Goal: Information Seeking & Learning: Find specific fact

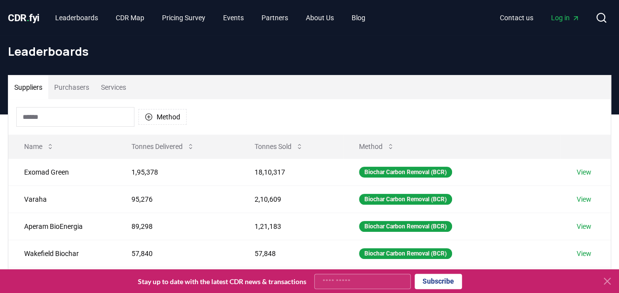
click at [110, 120] on input at bounding box center [75, 117] width 118 height 20
click at [294, 95] on div "Suppliers Purchasers Services" at bounding box center [309, 87] width 603 height 24
click at [100, 121] on input at bounding box center [75, 117] width 118 height 20
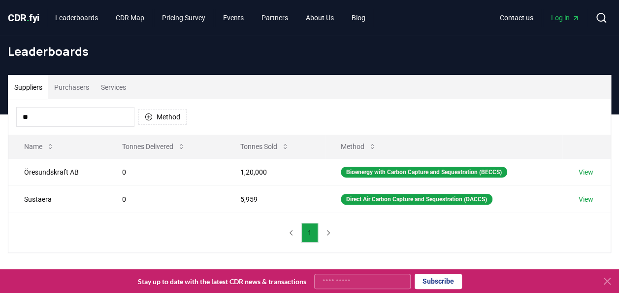
type input "*"
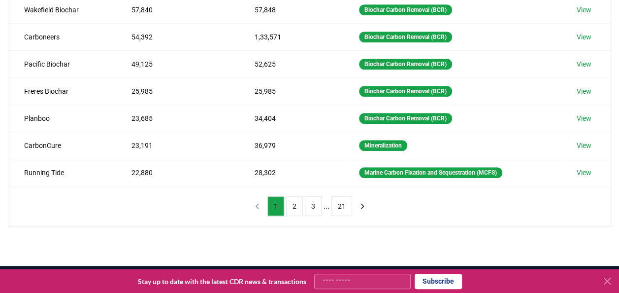
scroll to position [242, 0]
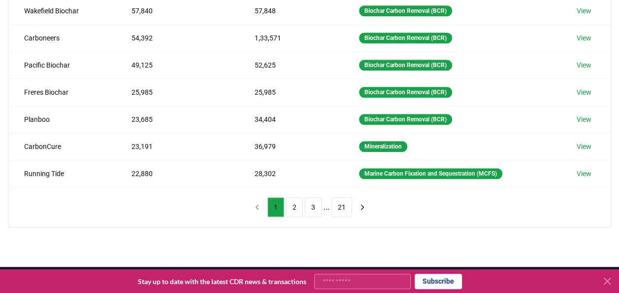
click at [292, 207] on button "2" at bounding box center [294, 207] width 17 height 20
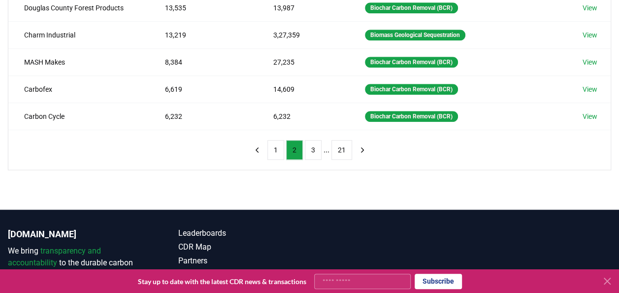
scroll to position [308, 0]
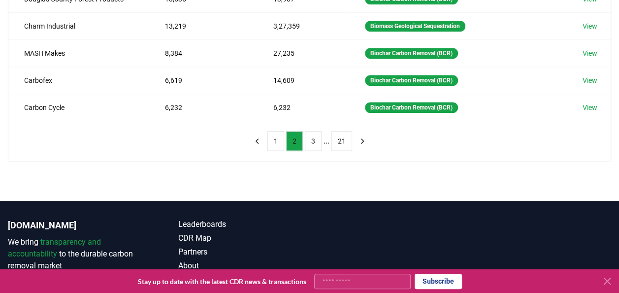
click at [307, 141] on button "3" at bounding box center [313, 141] width 17 height 20
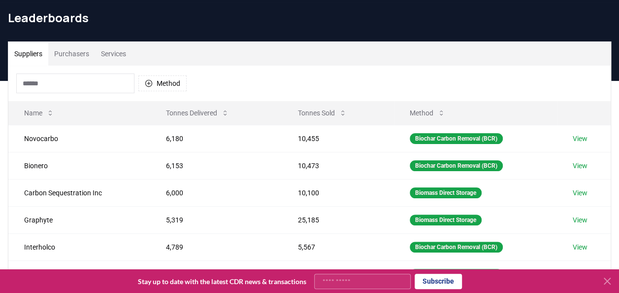
scroll to position [0, 0]
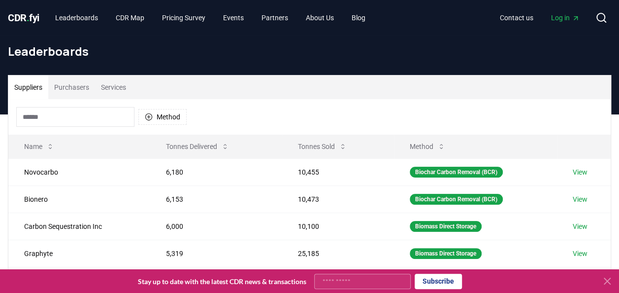
click at [77, 115] on input at bounding box center [75, 117] width 118 height 20
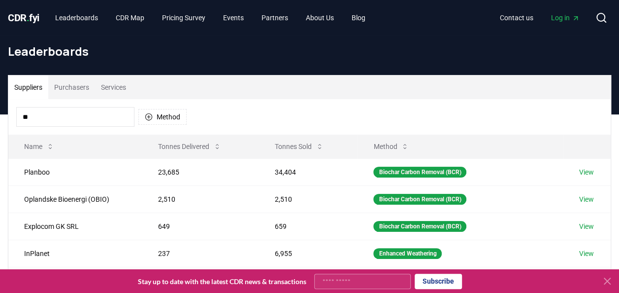
type input "*"
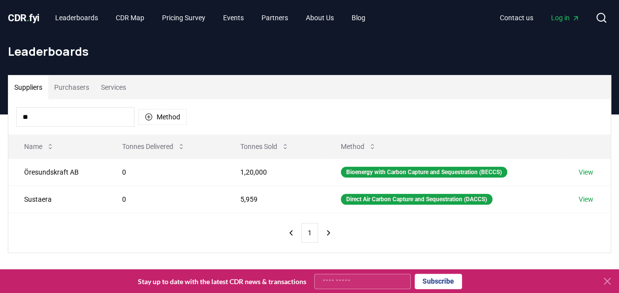
type input "*"
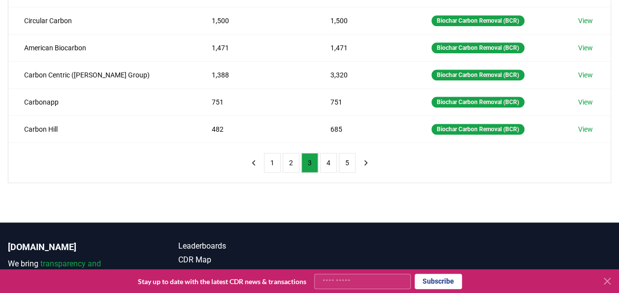
scroll to position [284, 0]
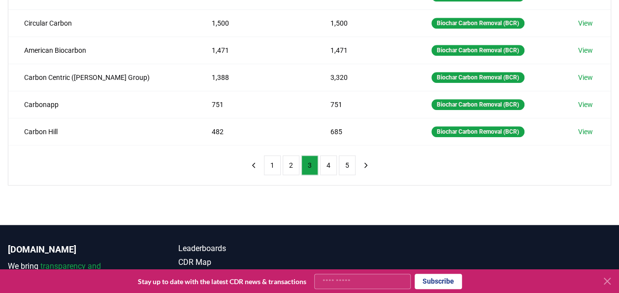
click at [268, 155] on button "1" at bounding box center [272, 165] width 17 height 20
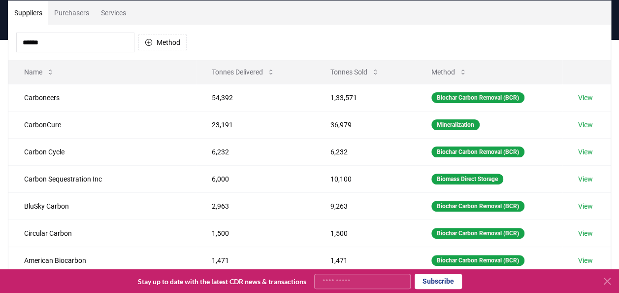
scroll to position [73, 0]
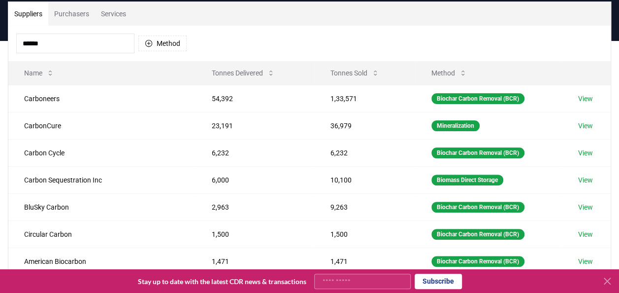
click at [81, 34] on input "******" at bounding box center [75, 44] width 118 height 20
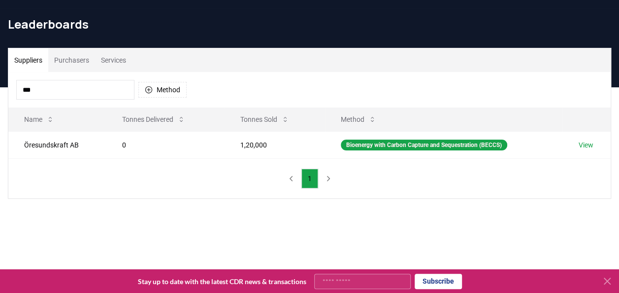
scroll to position [25, 0]
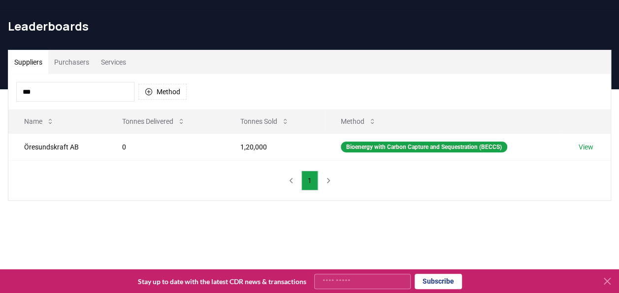
type input "***"
click at [59, 147] on td "Öresundskraft AB" at bounding box center [57, 146] width 98 height 27
drag, startPoint x: 59, startPoint y: 147, endPoint x: 79, endPoint y: 188, distance: 45.0
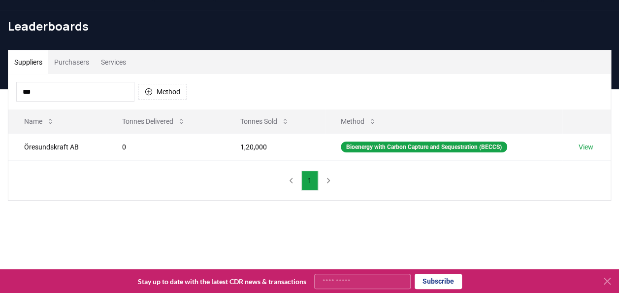
click at [79, 188] on div "*** Method Name Tonnes Delivered Tonnes Sold Method Öresundskraft AB 0 1,20,000…" at bounding box center [309, 137] width 603 height 126
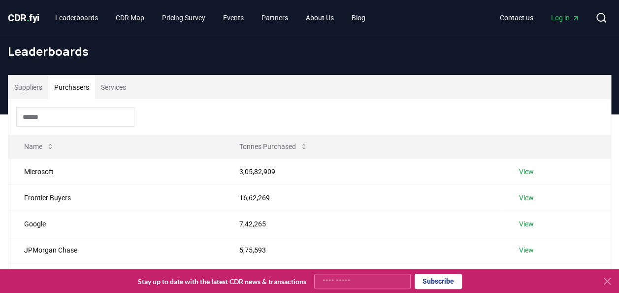
click at [77, 89] on button "Purchasers" at bounding box center [71, 87] width 47 height 24
click at [64, 120] on input at bounding box center [75, 117] width 118 height 20
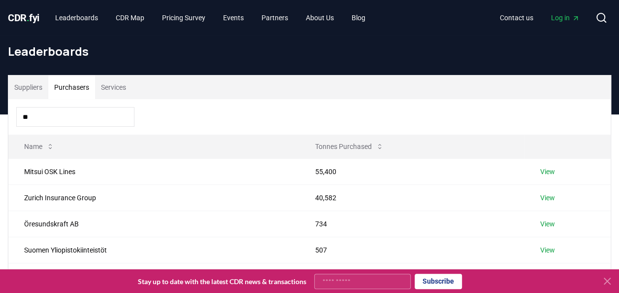
type input "*"
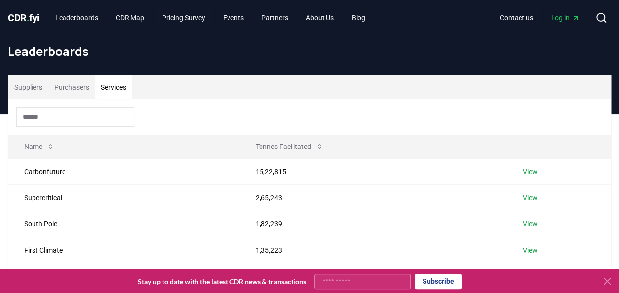
click at [117, 95] on button "Services" at bounding box center [113, 87] width 37 height 24
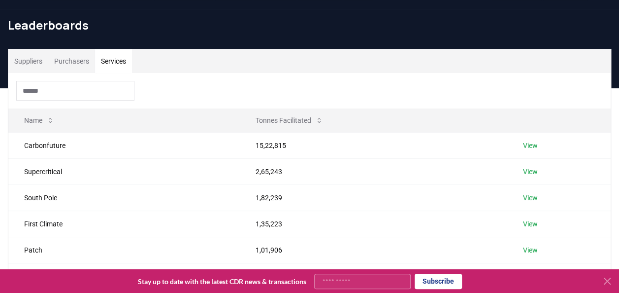
scroll to position [29, 0]
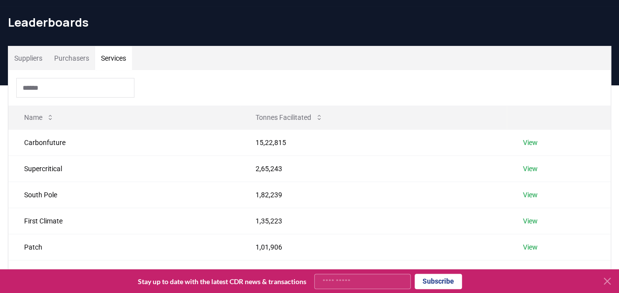
click at [53, 93] on input at bounding box center [75, 88] width 118 height 20
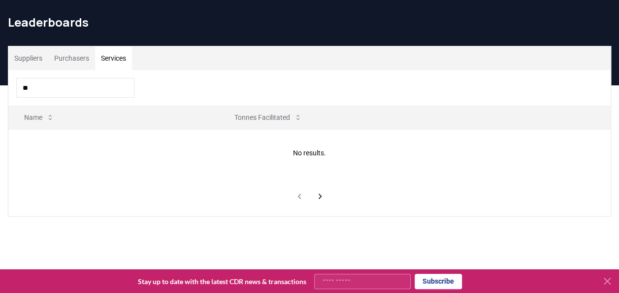
type input "*"
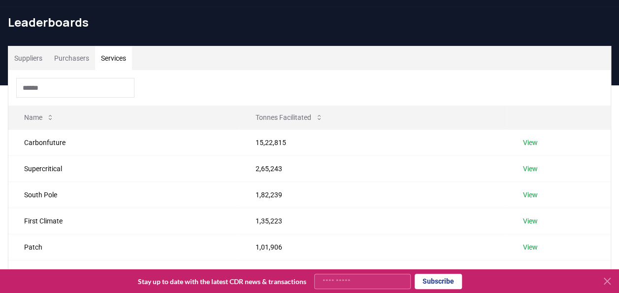
scroll to position [0, 0]
